Goal: Information Seeking & Learning: Find specific page/section

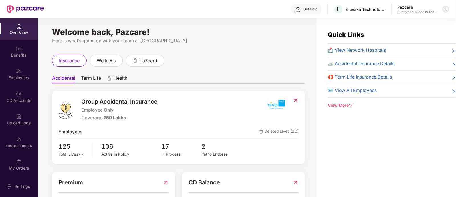
click at [443, 10] on div at bounding box center [446, 9] width 7 height 7
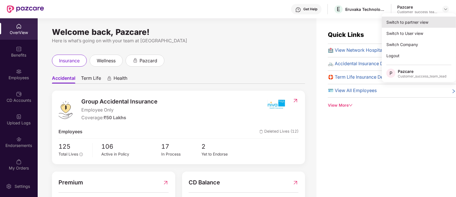
click at [406, 23] on div "Switch to partner view" at bounding box center [419, 22] width 74 height 11
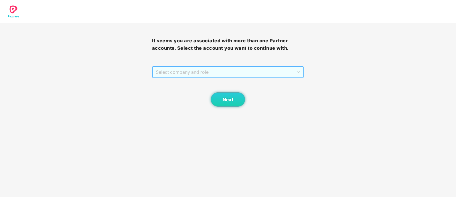
click at [172, 71] on span "Select company and role" at bounding box center [228, 72] width 145 height 11
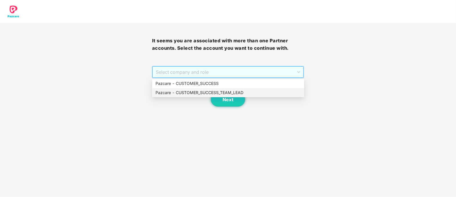
click at [184, 91] on div "Pazcare - CUSTOMER_SUCCESS_TEAM_LEAD" at bounding box center [228, 92] width 145 height 6
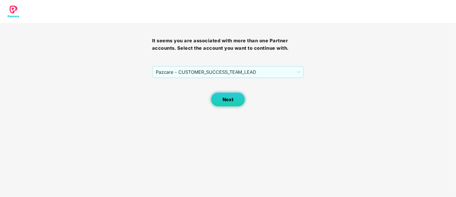
drag, startPoint x: 222, startPoint y: 108, endPoint x: 228, endPoint y: 101, distance: 9.3
click at [228, 101] on body "It seems you are associated with more than one Partner accounts. Select the acc…" at bounding box center [228, 98] width 456 height 197
click at [228, 101] on span "Next" at bounding box center [228, 99] width 11 height 5
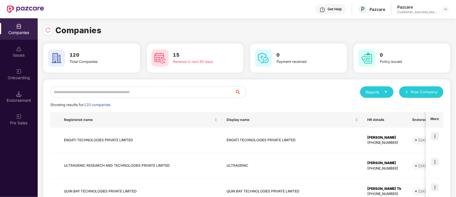
click at [109, 89] on input "text" at bounding box center [142, 91] width 185 height 11
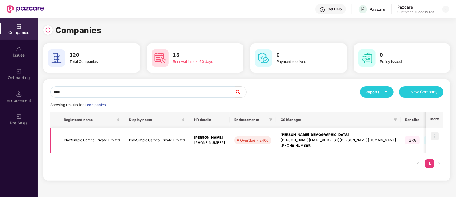
type input "****"
click at [59, 140] on td at bounding box center [54, 140] width 9 height 26
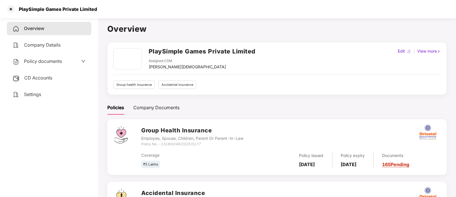
click at [48, 63] on span "Policy documents" at bounding box center [43, 61] width 38 height 6
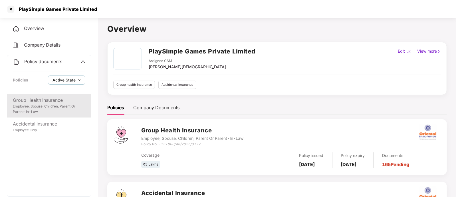
click at [44, 100] on div "Group Health Insurance" at bounding box center [49, 100] width 73 height 7
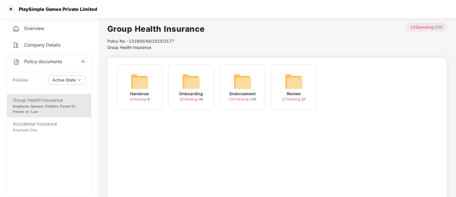
click at [244, 88] on img at bounding box center [243, 81] width 18 height 18
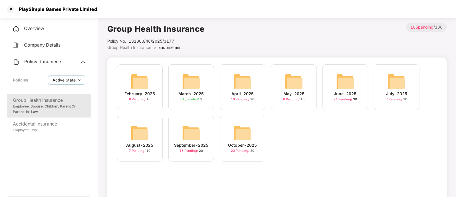
click at [236, 148] on div "October-2025" at bounding box center [242, 145] width 29 height 6
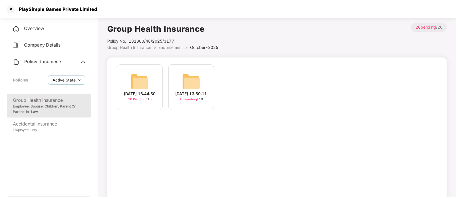
click at [188, 93] on div "[DATE] 13:59:11" at bounding box center [192, 94] width 32 height 6
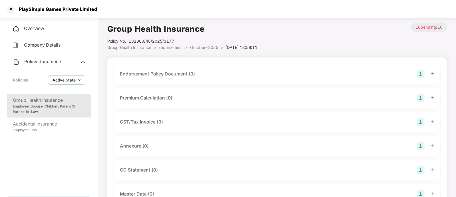
click at [135, 47] on span "Group Health Insurance" at bounding box center [129, 47] width 44 height 5
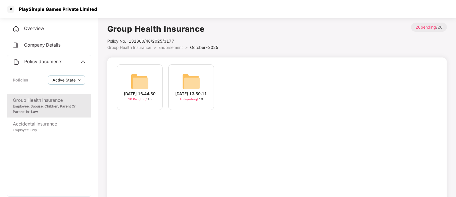
click at [121, 46] on span "Group Health Insurance" at bounding box center [129, 47] width 44 height 5
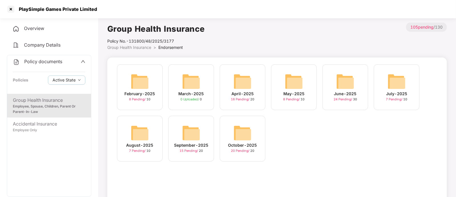
click at [192, 139] on img at bounding box center [191, 133] width 18 height 18
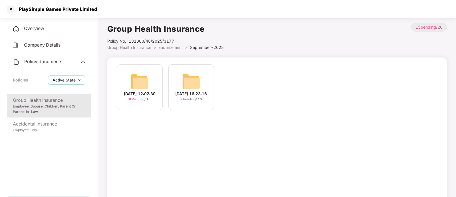
click at [189, 86] on img at bounding box center [191, 81] width 18 height 18
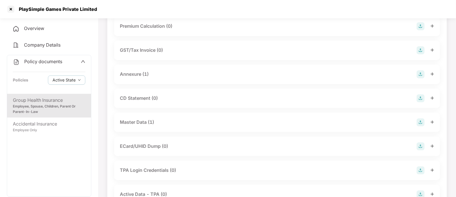
scroll to position [75, 0]
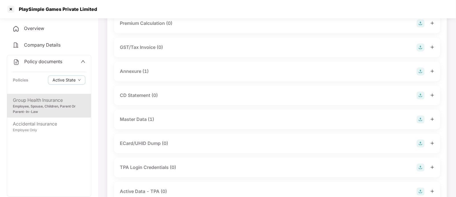
click at [163, 120] on div "Master Data (1)" at bounding box center [277, 119] width 315 height 8
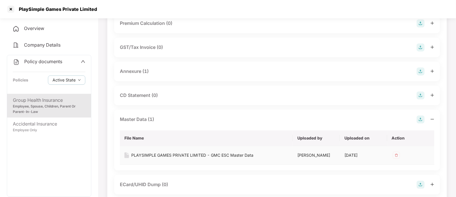
click at [171, 152] on div "PLAYSIMPLE GAMES PRIVATE LIMITED - GMC ESC Master Data" at bounding box center [192, 155] width 122 height 6
drag, startPoint x: 281, startPoint y: 152, endPoint x: 330, endPoint y: 161, distance: 49.5
click at [330, 161] on tr "PLAYSIMPLE GAMES PRIVATE LIMITED - GMC ESC Master Data [PERSON_NAME] [DATE]" at bounding box center [277, 155] width 315 height 19
